Goal: Task Accomplishment & Management: Manage account settings

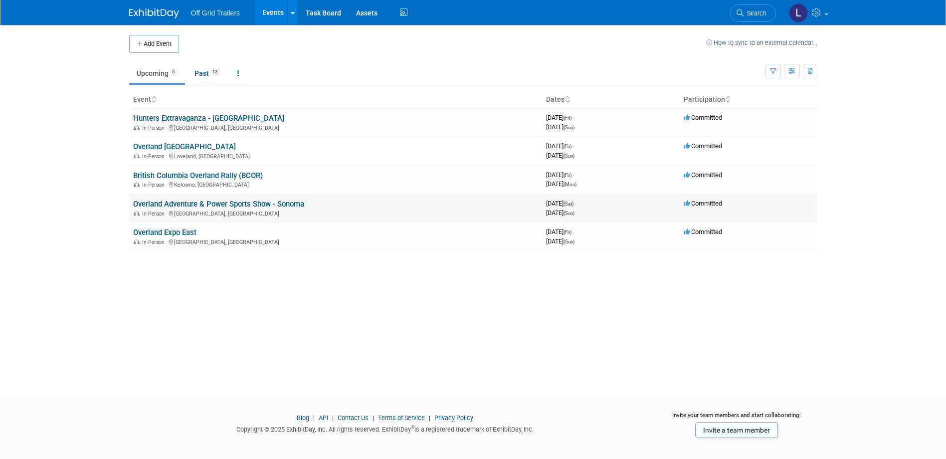
click at [221, 202] on link "Overland Adventure & Power Sports Show - Sonoma" at bounding box center [218, 203] width 171 height 9
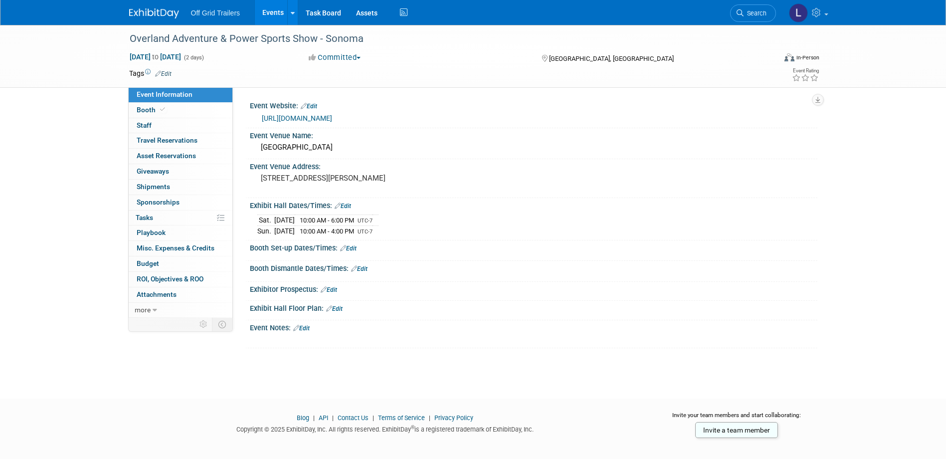
click at [354, 217] on span "10:00 AM - 6:00 PM" at bounding box center [327, 219] width 54 height 7
click at [342, 202] on link "Edit" at bounding box center [342, 205] width 16 height 7
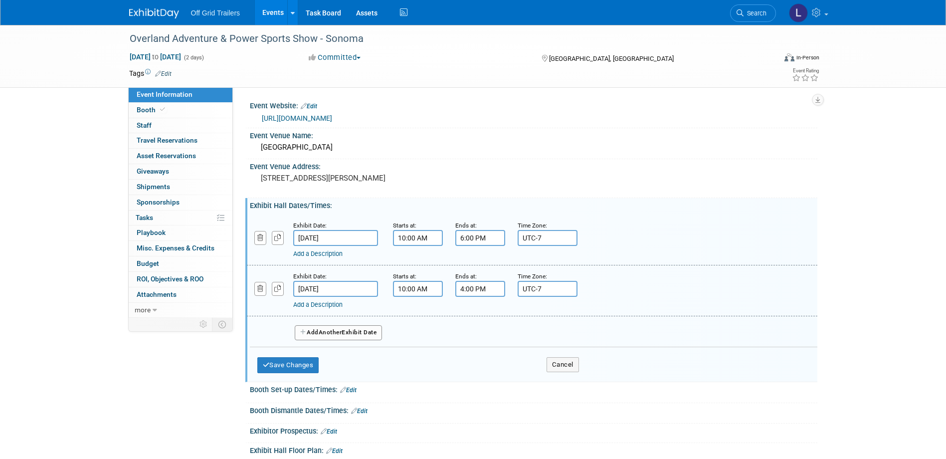
click at [475, 241] on input "6:00 PM" at bounding box center [480, 238] width 50 height 16
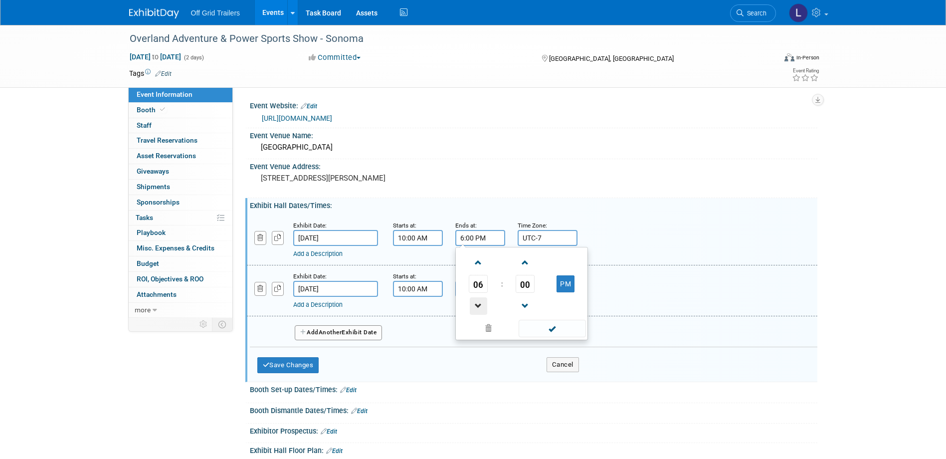
click at [482, 299] on span at bounding box center [478, 305] width 17 height 17
type input "5:00 PM"
click at [557, 325] on span at bounding box center [551, 328] width 67 height 17
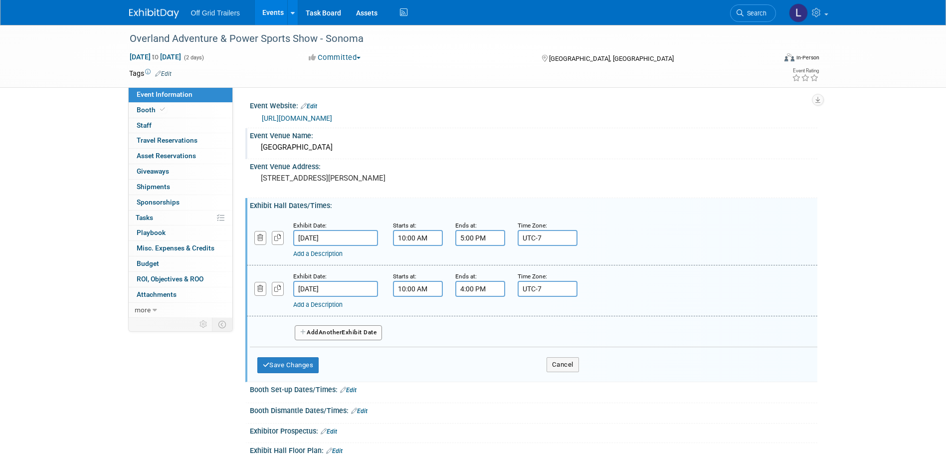
click at [576, 128] on div "Event Venue Name:" at bounding box center [533, 134] width 567 height 12
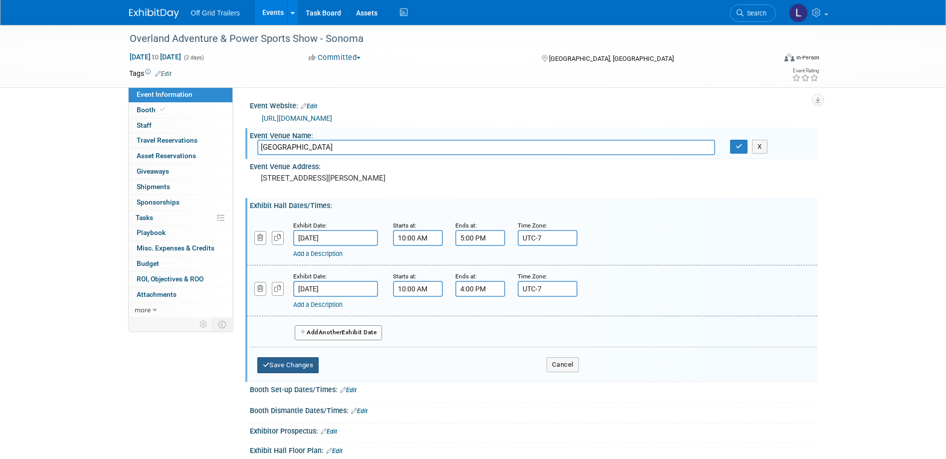
click at [271, 360] on button "Save Changes" at bounding box center [288, 365] width 62 height 16
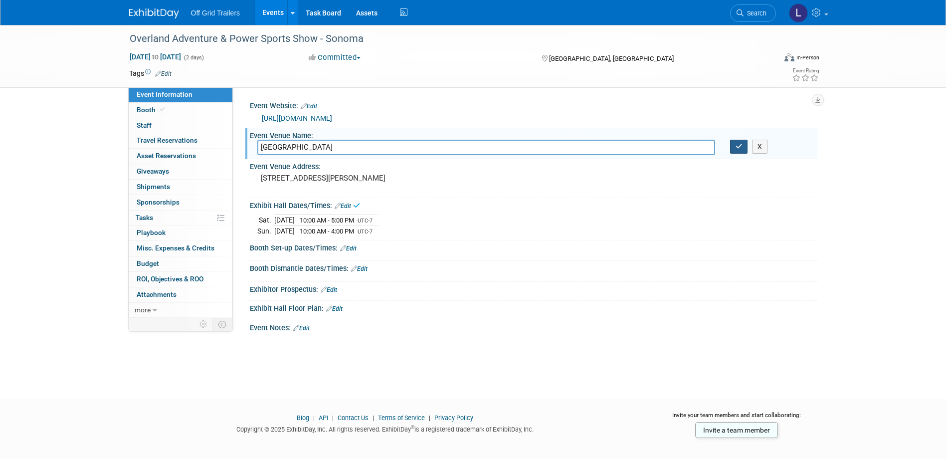
click at [736, 148] on icon "button" at bounding box center [738, 146] width 7 height 6
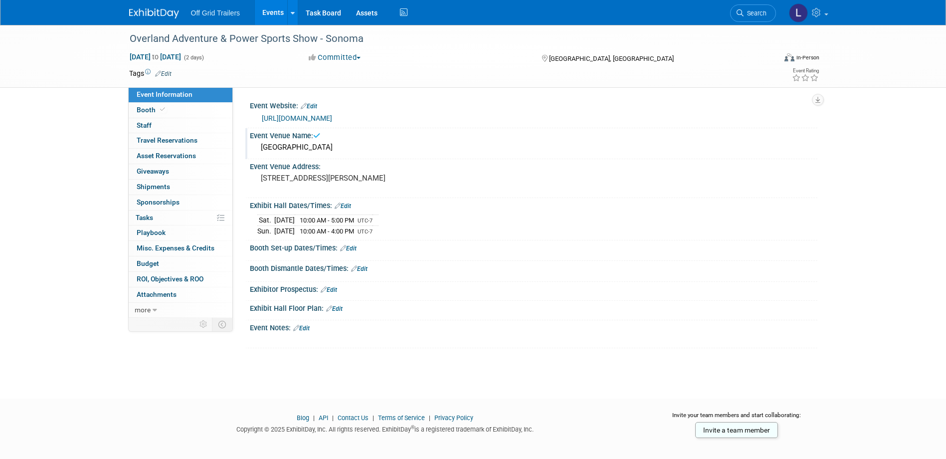
click at [348, 245] on link "Edit" at bounding box center [348, 248] width 16 height 7
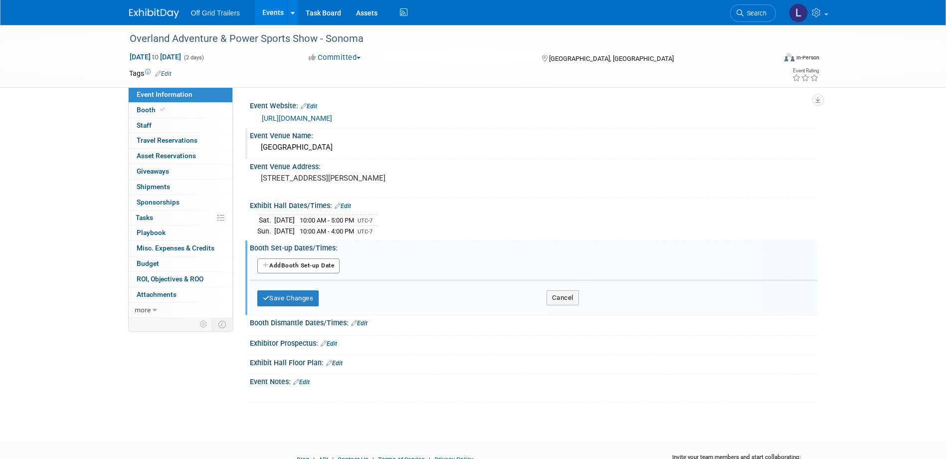
click at [315, 267] on button "Add Another Booth Set-up Date" at bounding box center [298, 265] width 83 height 15
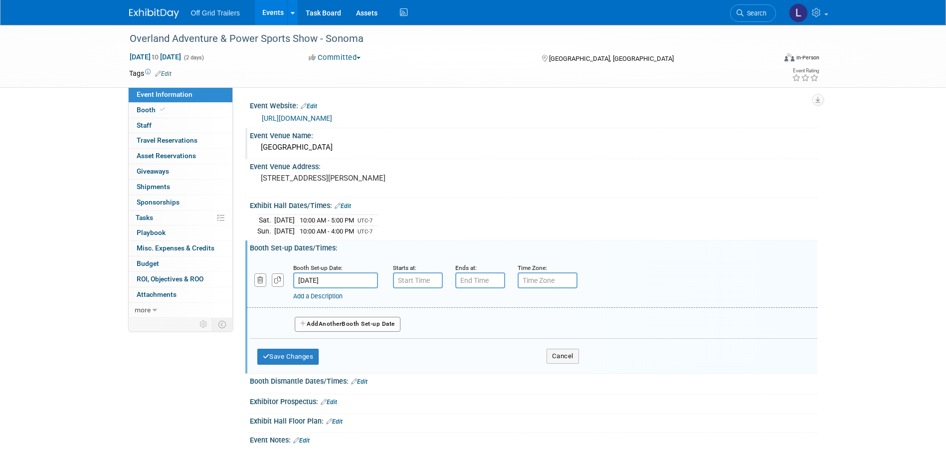
click at [325, 278] on input "[DATE]" at bounding box center [335, 280] width 85 height 16
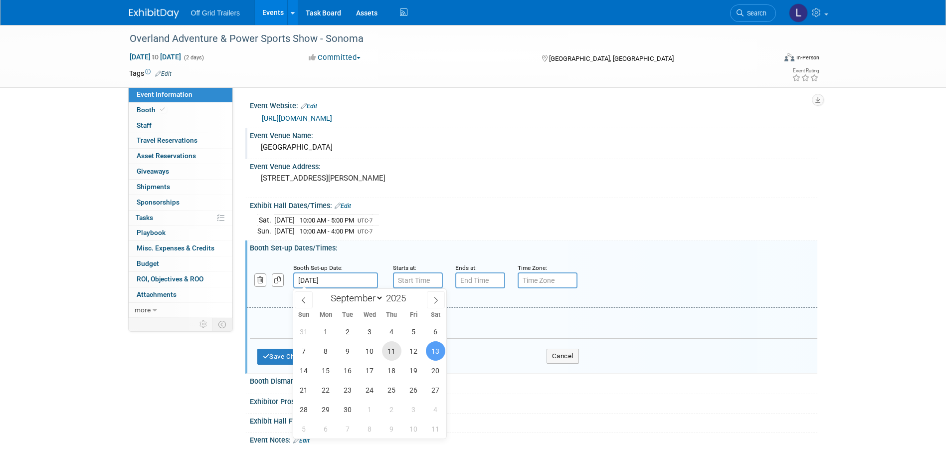
click at [387, 349] on span "11" at bounding box center [391, 350] width 19 height 19
type input "[DATE]"
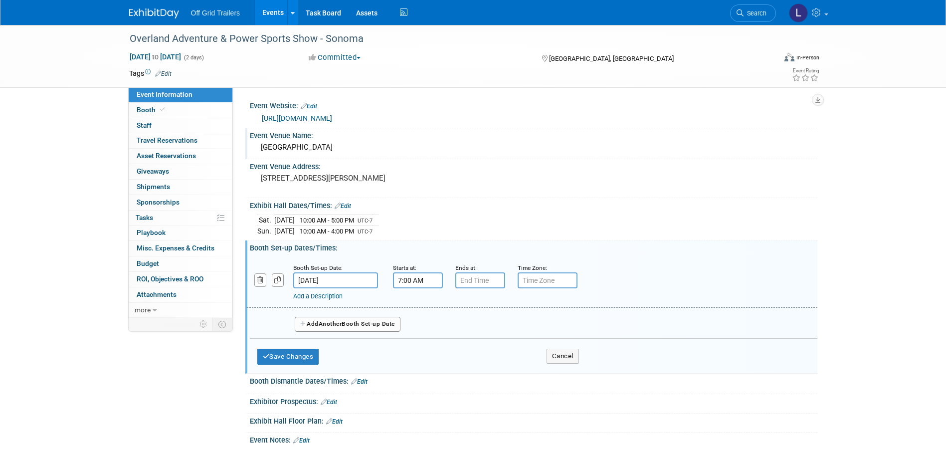
click at [418, 276] on input "7:00 AM" at bounding box center [418, 280] width 50 height 16
click at [418, 313] on link at bounding box center [415, 304] width 19 height 25
click at [416, 308] on span at bounding box center [415, 304] width 17 height 17
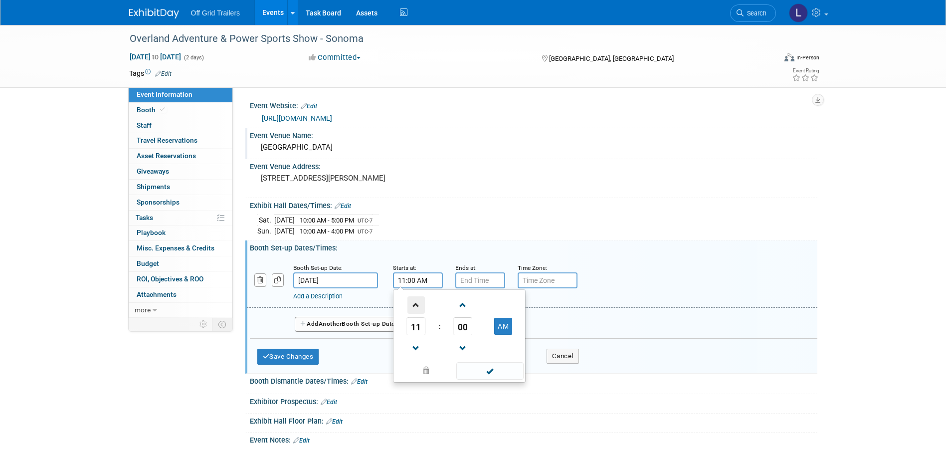
click at [416, 308] on span at bounding box center [415, 304] width 17 height 17
type input "1:00 PM"
click at [469, 280] on input "7:00 PM" at bounding box center [480, 280] width 50 height 16
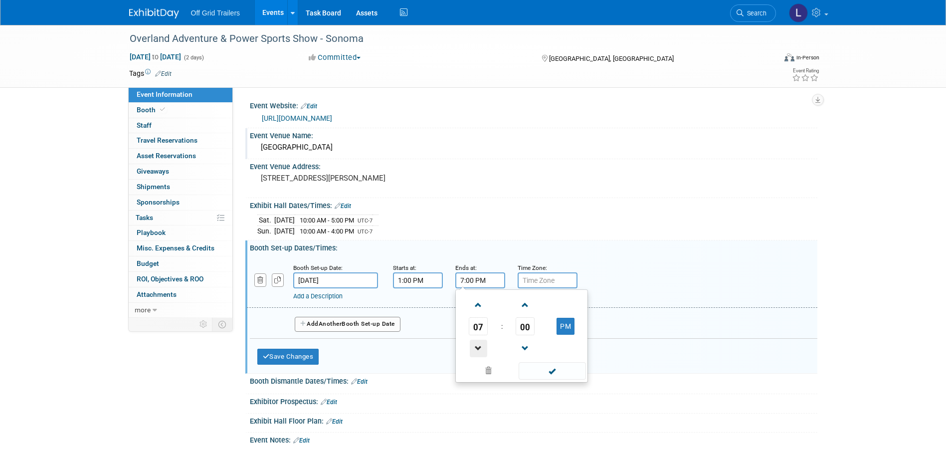
click at [475, 340] on span at bounding box center [478, 347] width 17 height 17
type input "6:00 PM"
drag, startPoint x: 507, startPoint y: 218, endPoint x: 476, endPoint y: 254, distance: 48.1
click at [507, 219] on div "[DATE] 10:00 AM - 5:00 PM UTC-7 [DATE] 10:00 AM - 4:00 PM UTC-7" at bounding box center [533, 224] width 552 height 24
click at [319, 325] on button "Add Another Booth Set-up Date" at bounding box center [348, 324] width 106 height 15
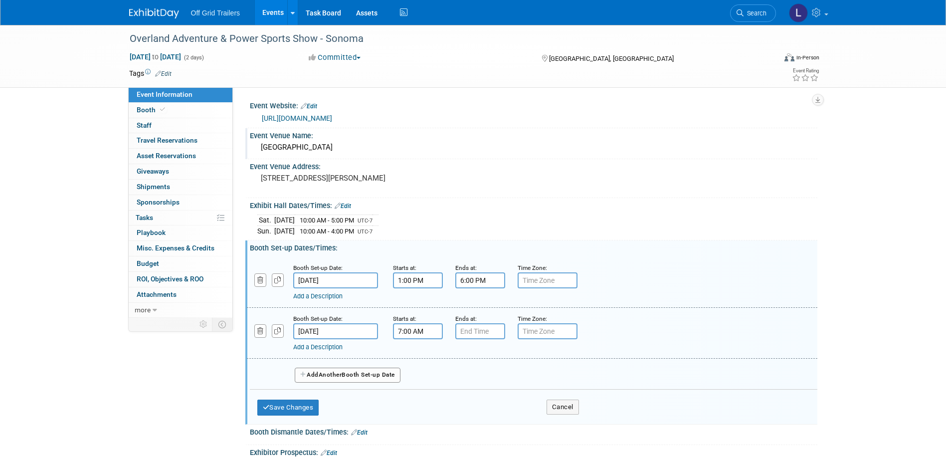
click at [416, 334] on input "7:00 AM" at bounding box center [418, 331] width 50 height 16
click at [410, 357] on span at bounding box center [415, 355] width 17 height 17
type input "9:00 AM"
click at [511, 329] on div "Time Zone: Apply to all" at bounding box center [541, 326] width 62 height 26
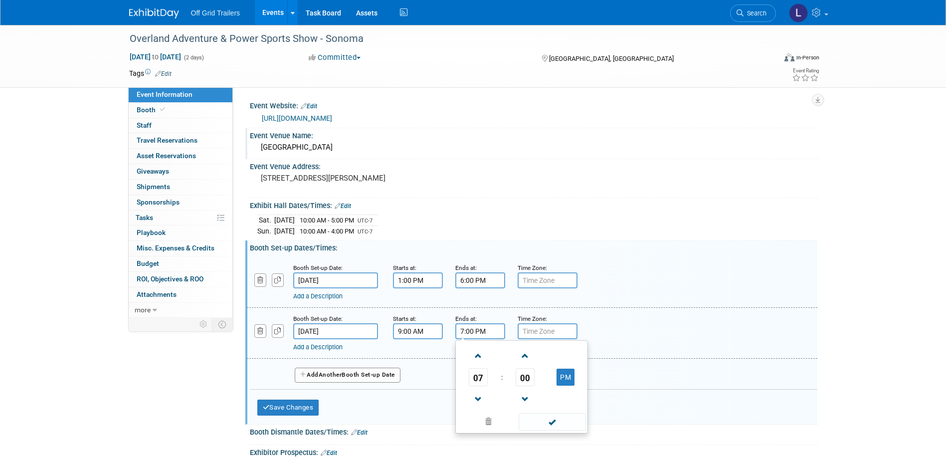
click at [486, 332] on input "7:00 PM" at bounding box center [480, 331] width 50 height 16
click at [477, 403] on span at bounding box center [478, 398] width 17 height 17
type input "6:00 PM"
drag, startPoint x: 665, startPoint y: 241, endPoint x: 607, endPoint y: 268, distance: 64.0
click at [665, 241] on div "Booth Set-up Dates/Times: Edit" at bounding box center [533, 246] width 567 height 12
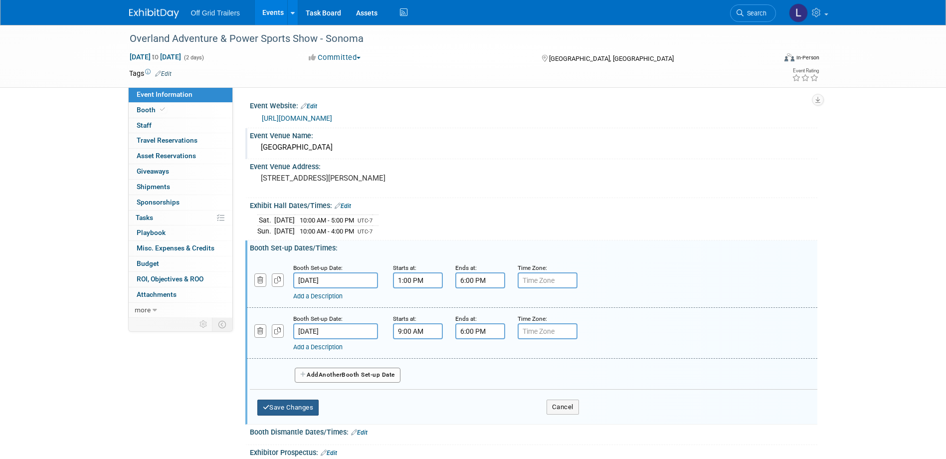
click at [295, 406] on button "Save Changes" at bounding box center [288, 407] width 62 height 16
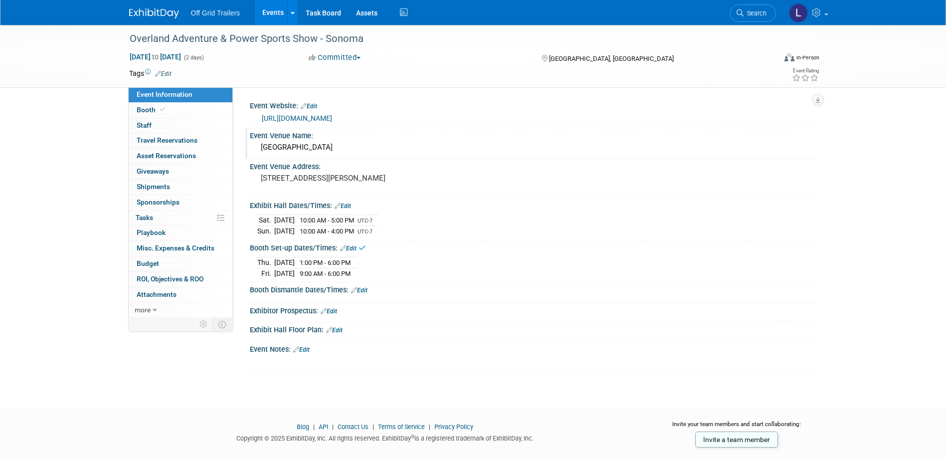
click at [361, 290] on link "Edit" at bounding box center [359, 290] width 16 height 7
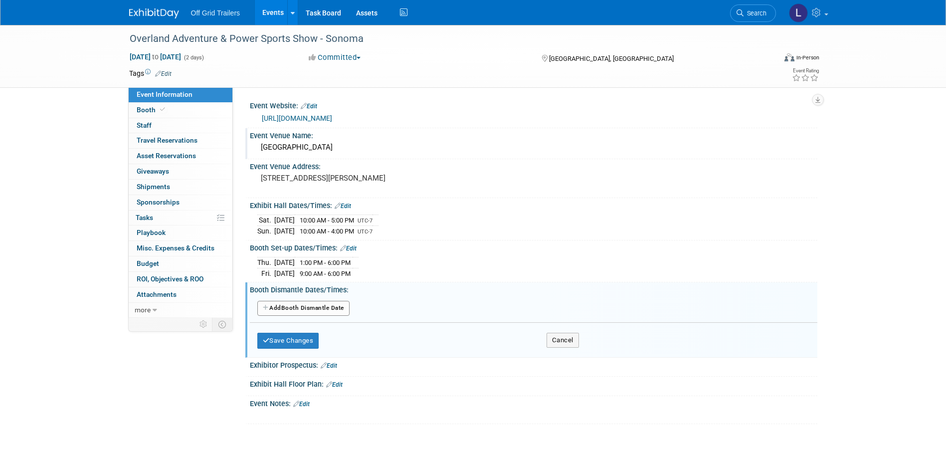
click at [300, 304] on button "Add Another Booth Dismantle Date" at bounding box center [303, 308] width 92 height 15
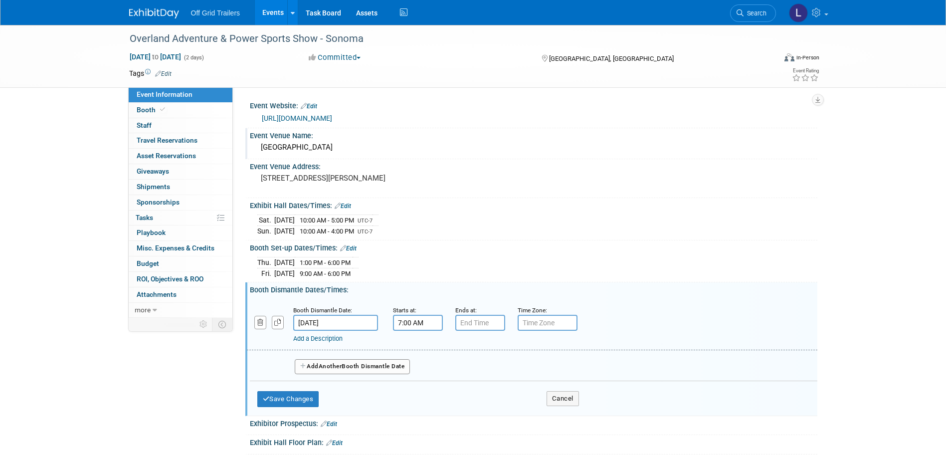
click at [404, 316] on input "7:00 AM" at bounding box center [418, 323] width 50 height 16
click at [413, 362] on span "07" at bounding box center [415, 368] width 19 height 18
click at [413, 369] on td "04" at bounding box center [411, 374] width 32 height 27
click at [499, 365] on button "AM" at bounding box center [503, 368] width 18 height 17
type input "4:00 PM"
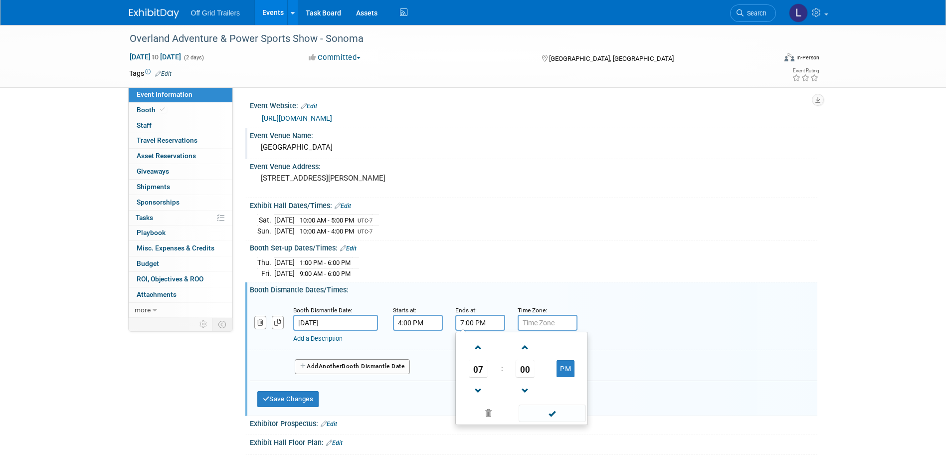
click at [460, 321] on input "7:00 PM" at bounding box center [480, 323] width 50 height 16
click at [477, 344] on span at bounding box center [478, 346] width 17 height 17
type input "9:00 PM"
click at [509, 259] on div "[DATE] 1:00 PM - 6:00 PM [DATE] 9:00 AM - 6:00 PM" at bounding box center [533, 266] width 552 height 24
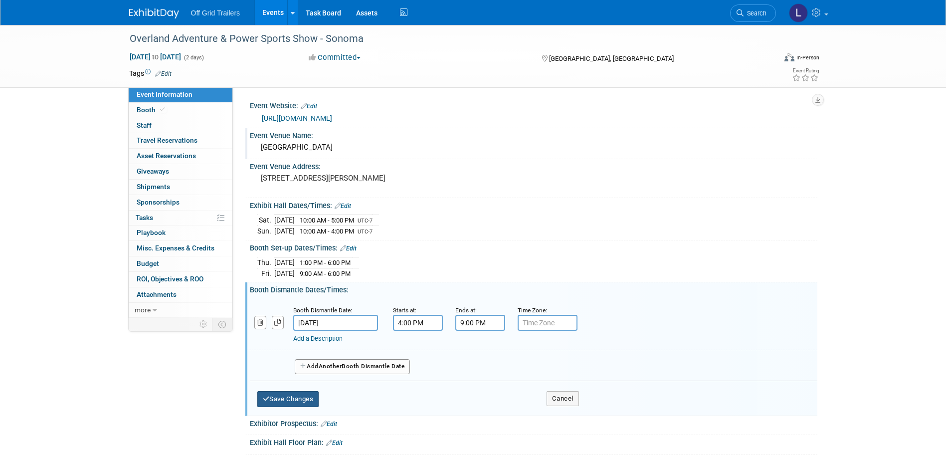
click at [300, 399] on button "Save Changes" at bounding box center [288, 399] width 62 height 16
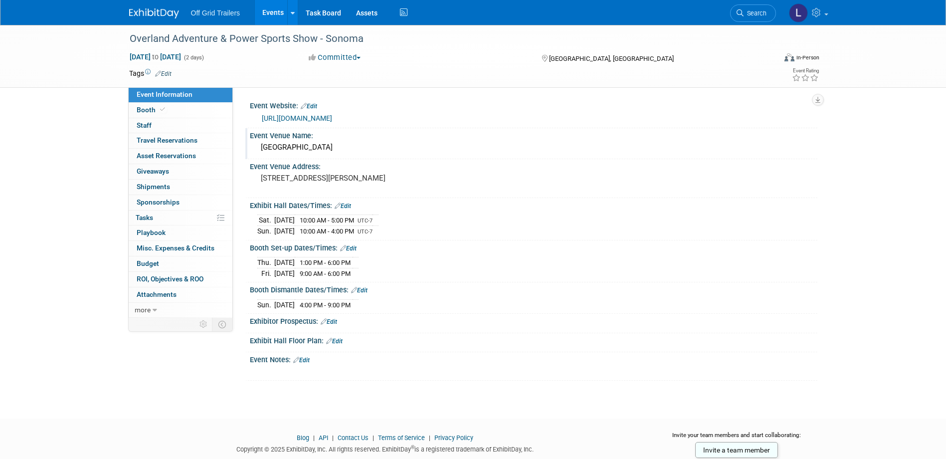
click at [362, 288] on link "Edit" at bounding box center [359, 290] width 16 height 7
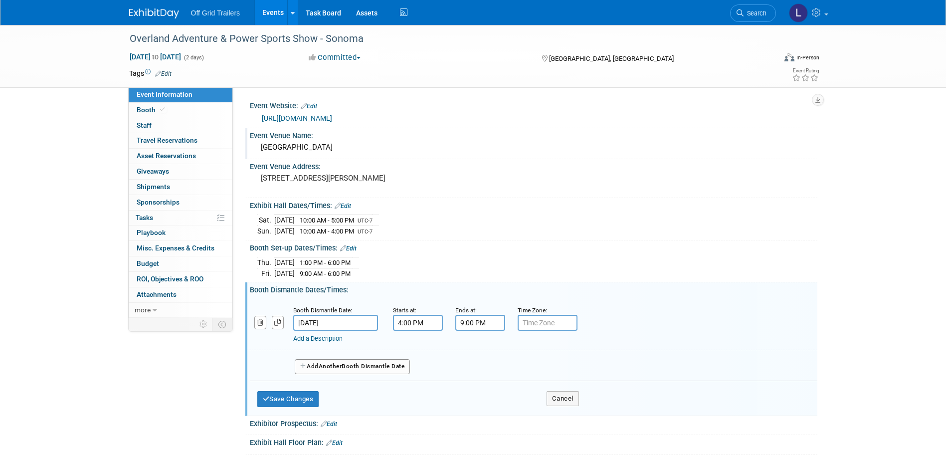
click at [326, 337] on link "Add a Description" at bounding box center [317, 337] width 49 height 7
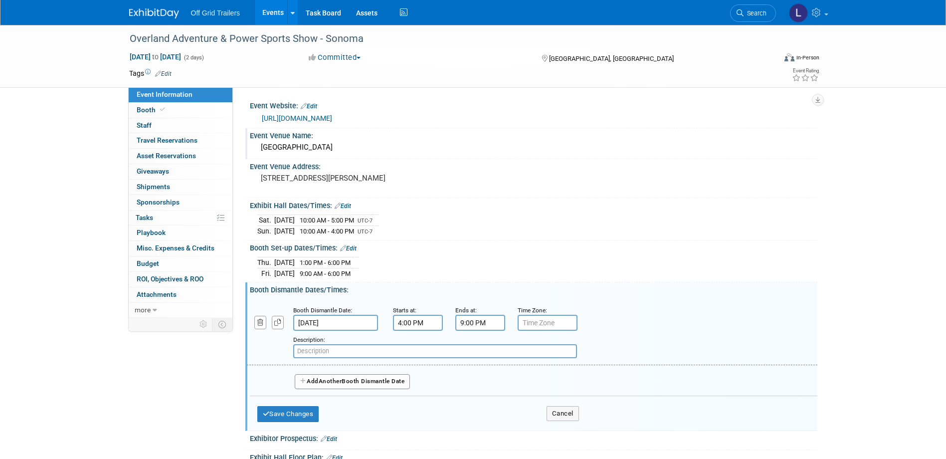
paste input "Note: No [DATE] Move-Out. All freight must be removed by 9:00 PM [DATE]"
type input "Note: No [DATE] Move-Out. All freight must be removed by 9:00 PM [DATE]"
click at [291, 409] on button "Save Changes" at bounding box center [288, 414] width 62 height 16
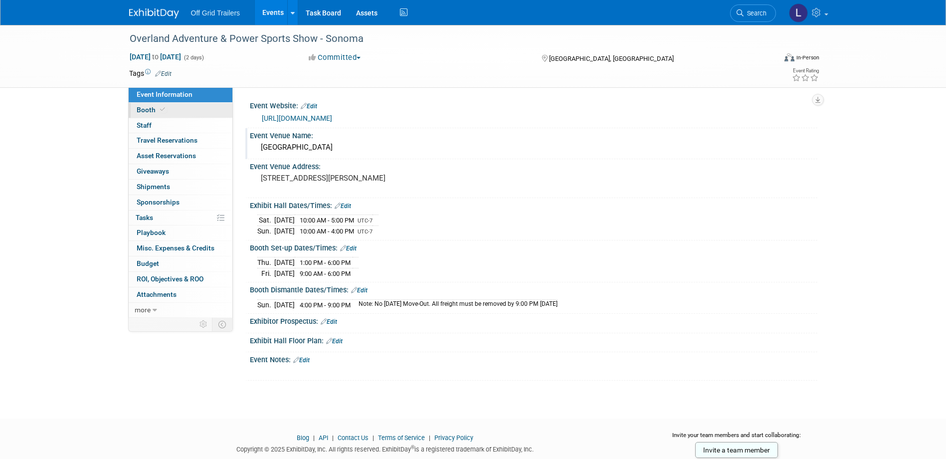
click at [158, 111] on span at bounding box center [162, 109] width 9 height 7
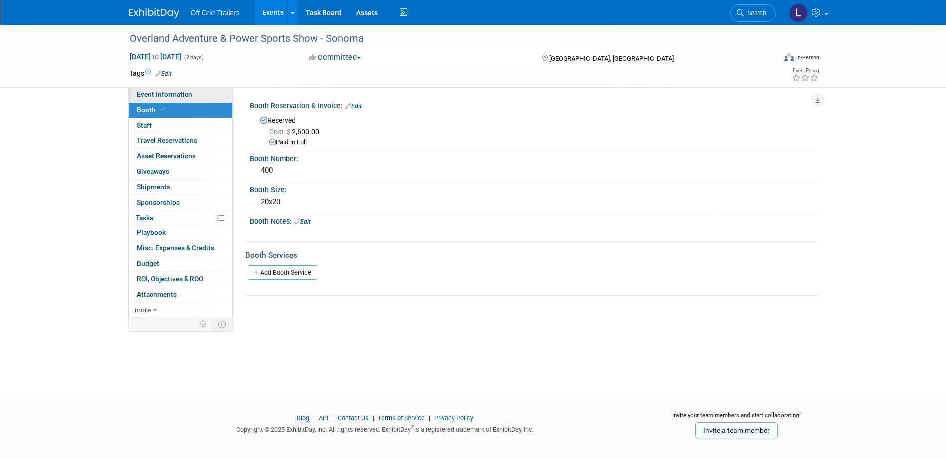
click at [177, 91] on span "Event Information" at bounding box center [165, 94] width 56 height 8
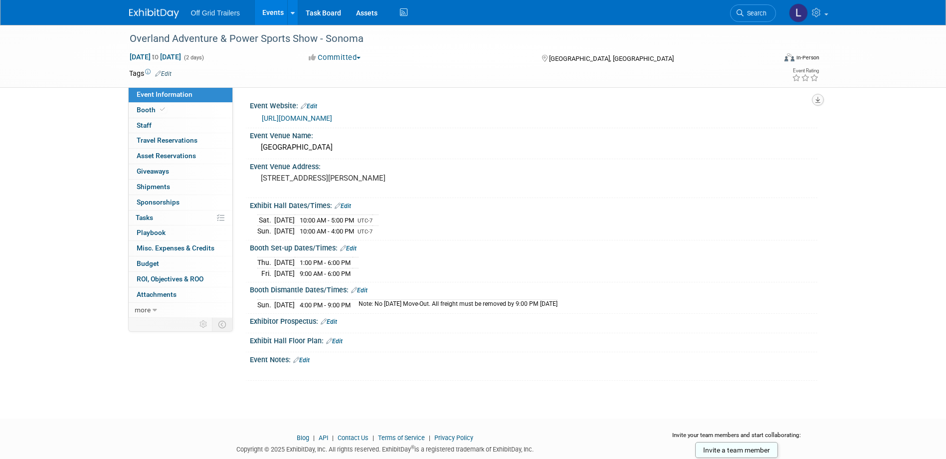
click at [816, 100] on icon "button" at bounding box center [817, 100] width 5 height 6
click at [776, 130] on link "Export tab to PDF" at bounding box center [774, 129] width 84 height 14
click at [183, 110] on link "Booth" at bounding box center [181, 110] width 104 height 15
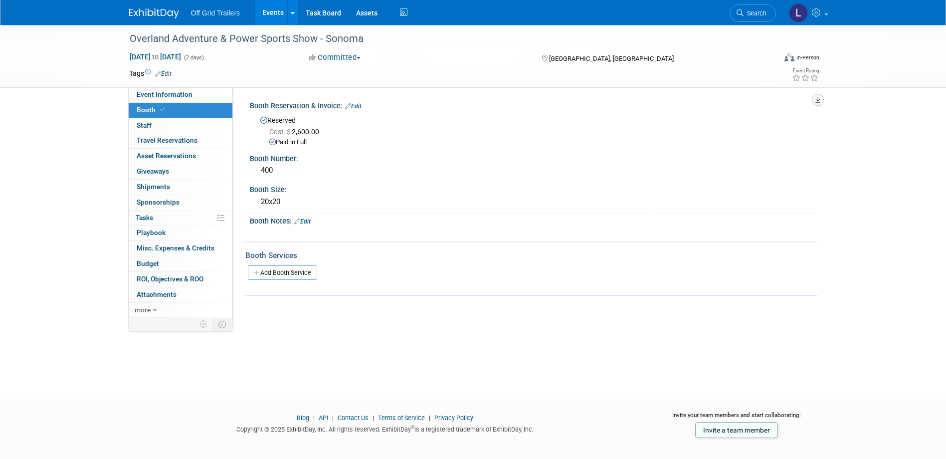
click at [817, 104] on button "button" at bounding box center [818, 100] width 12 height 12
click at [779, 132] on link "Export tab to PDF" at bounding box center [774, 129] width 84 height 14
drag, startPoint x: 181, startPoint y: 93, endPoint x: 296, endPoint y: 118, distance: 117.4
click at [181, 93] on span "Event Information" at bounding box center [165, 94] width 56 height 8
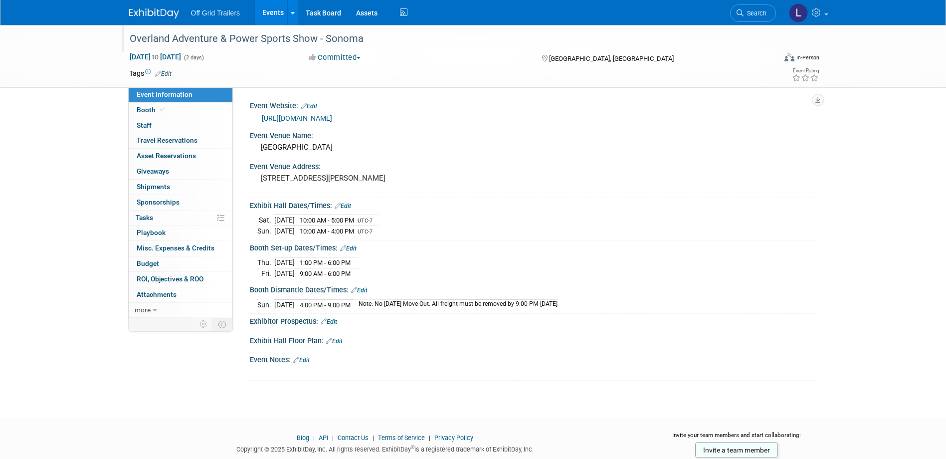
drag, startPoint x: 131, startPoint y: 38, endPoint x: 359, endPoint y: 44, distance: 228.4
click at [359, 44] on div "Overland Adventure & Power Sports Show - Sonoma" at bounding box center [443, 39] width 635 height 18
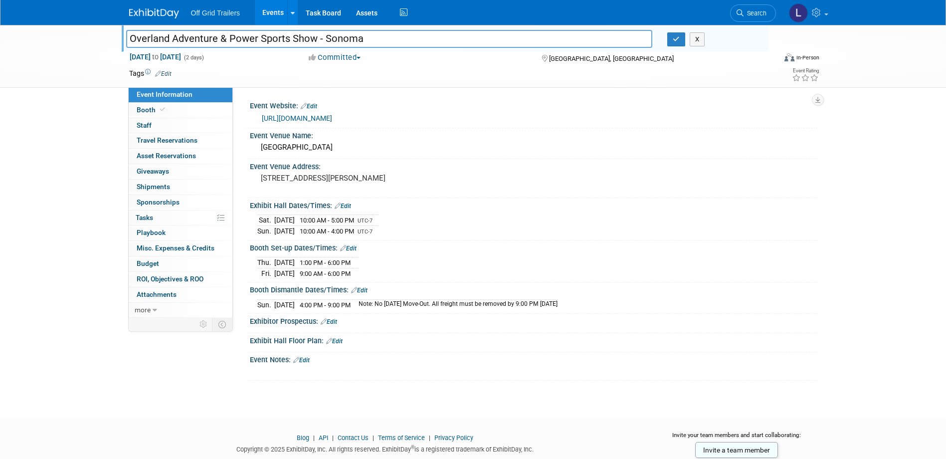
drag, startPoint x: 374, startPoint y: 37, endPoint x: 72, endPoint y: 46, distance: 301.7
click at [72, 46] on div "Overland Adventure & Power Sports Show - Sonoma Overland Adventure & Power Spor…" at bounding box center [473, 56] width 946 height 63
click at [679, 43] on button "button" at bounding box center [676, 39] width 18 height 14
